Goal: Information Seeking & Learning: Stay updated

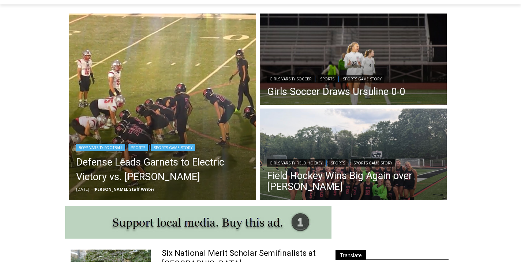
scroll to position [193, 0]
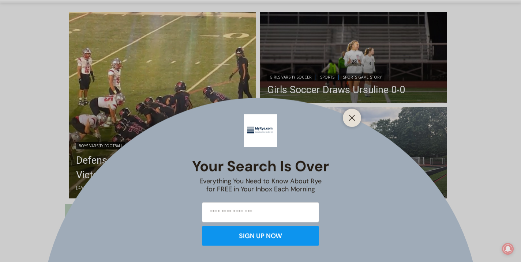
click at [165, 159] on div "Your Search is Over Everything You Need to Know About Rye for FREE in Your Inbo…" at bounding box center [260, 131] width 521 height 262
click at [352, 120] on icon "Close" at bounding box center [351, 117] width 7 height 7
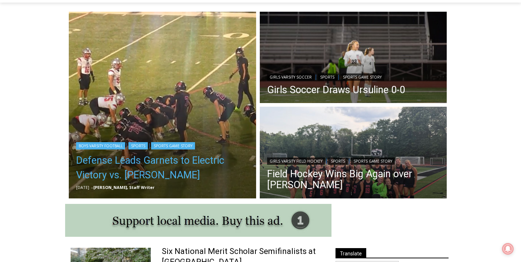
click at [165, 162] on link "Defense Leads Garnets to Electric Victory vs. [PERSON_NAME]" at bounding box center [162, 167] width 173 height 29
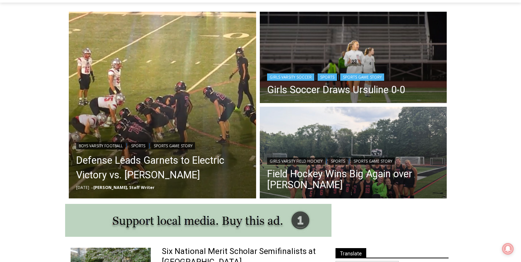
click at [362, 57] on img "Read More Girls Soccer Draws Ursuline 0-0" at bounding box center [353, 59] width 187 height 94
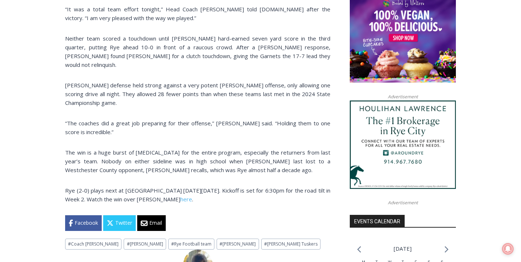
scroll to position [602, 0]
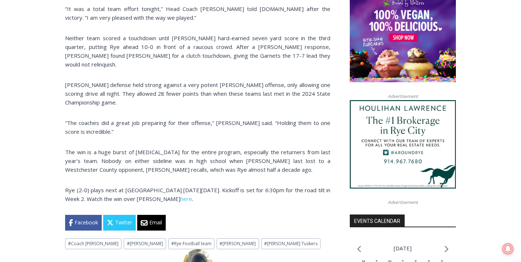
click at [263, 163] on p "The win is a huge burst of adrenaline for the entire program, especially the re…" at bounding box center [197, 161] width 265 height 26
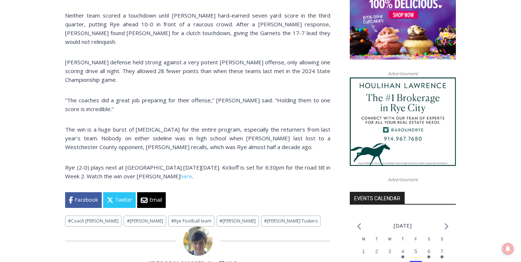
scroll to position [626, 0]
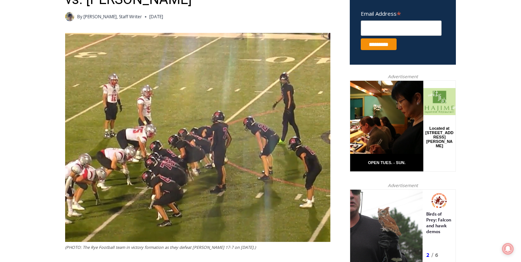
scroll to position [272, 0]
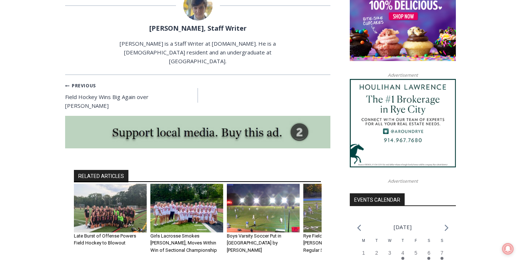
scroll to position [621, 0]
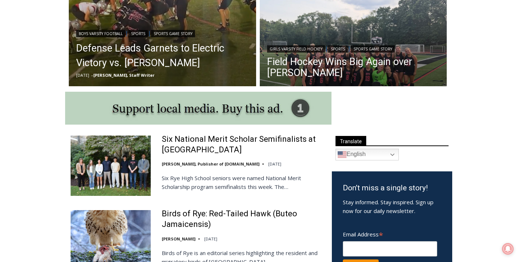
scroll to position [308, 0]
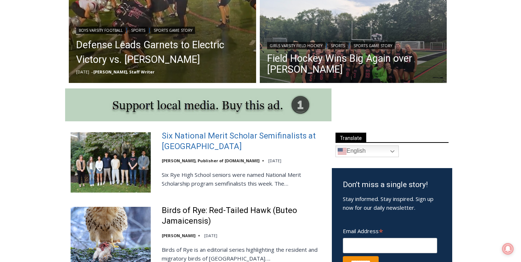
click at [254, 138] on link "Six National Merit Scholar Semifinalists at [GEOGRAPHIC_DATA]" at bounding box center [242, 141] width 161 height 21
